Goal: Task Accomplishment & Management: Manage account settings

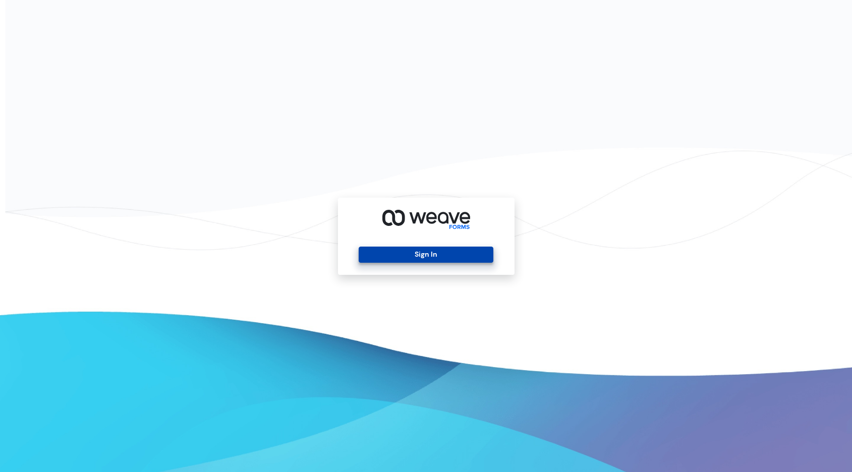
click at [426, 256] on button "Sign In" at bounding box center [426, 255] width 135 height 16
click at [453, 259] on button "Sign In" at bounding box center [426, 255] width 135 height 16
